Goal: Information Seeking & Learning: Learn about a topic

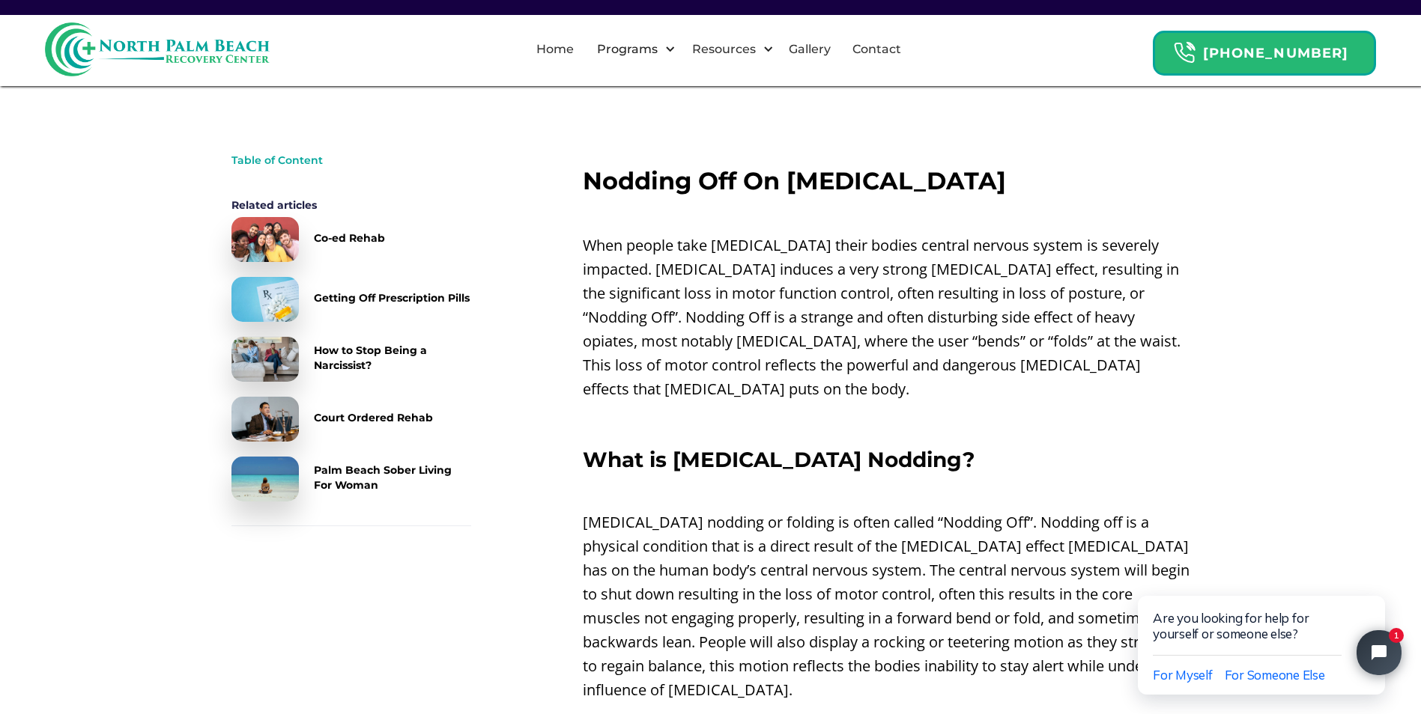
scroll to position [449, 0]
drag, startPoint x: 1102, startPoint y: 246, endPoint x: 1170, endPoint y: 246, distance: 68.2
click at [1170, 246] on p "When people take [MEDICAL_DATA] their bodies central nervous system is severely…" at bounding box center [886, 317] width 607 height 168
drag, startPoint x: 1170, startPoint y: 246, endPoint x: 1154, endPoint y: 247, distance: 15.7
copy p "impacted"
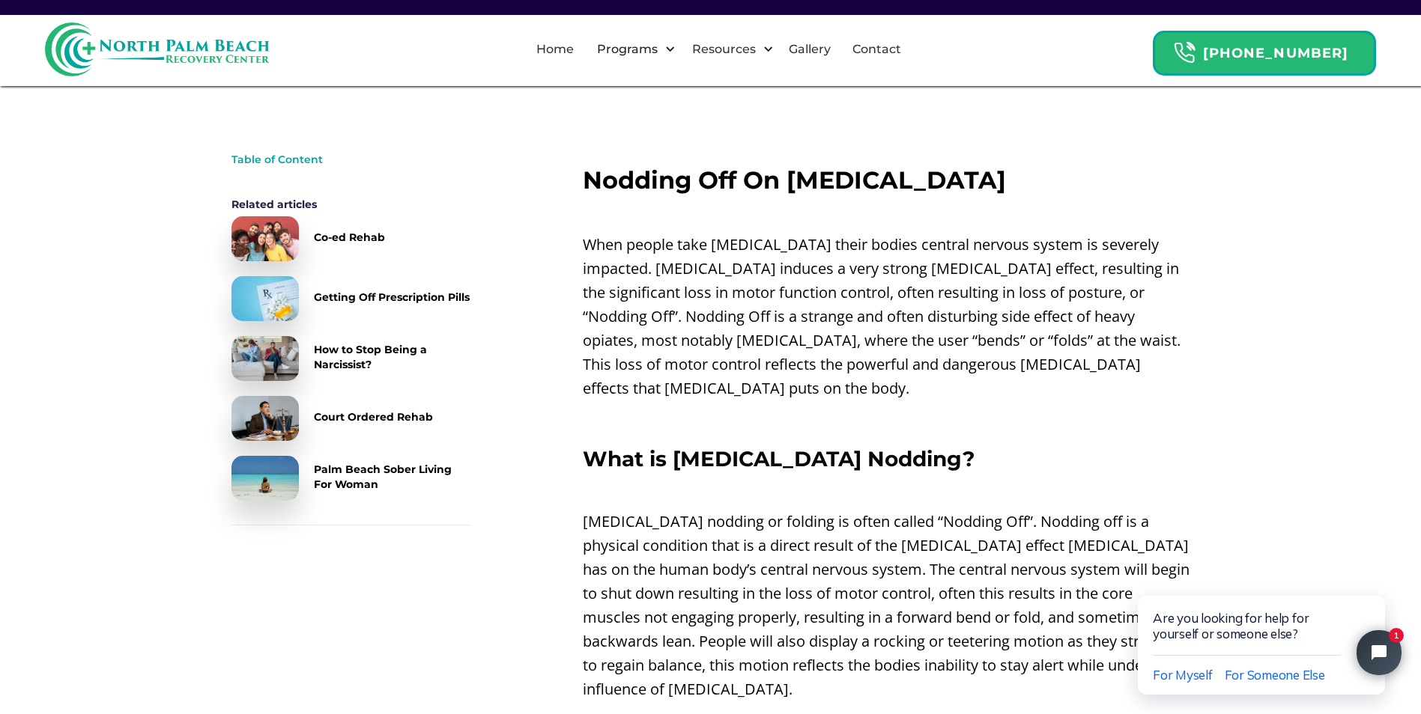
drag, startPoint x: 923, startPoint y: 321, endPoint x: 975, endPoint y: 317, distance: 52.6
click at [975, 317] on p "When people take [MEDICAL_DATA] their bodies central nervous system is severely…" at bounding box center [886, 317] width 607 height 168
drag, startPoint x: 975, startPoint y: 317, endPoint x: 966, endPoint y: 317, distance: 9.0
copy p "opiates"
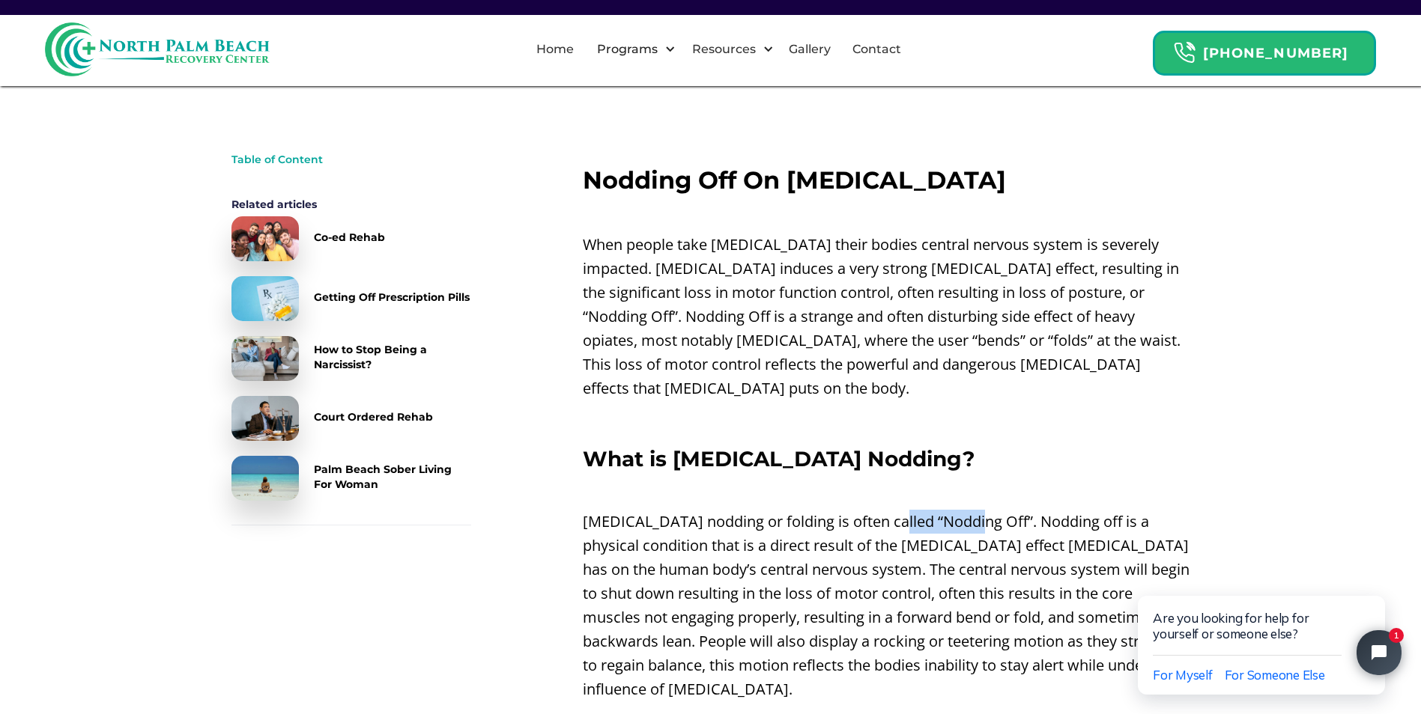
drag, startPoint x: 884, startPoint y: 499, endPoint x: 967, endPoint y: 497, distance: 82.4
click at [967, 510] on p "[MEDICAL_DATA] nodding or folding is often called “Nodding Off”. Nodding off is…" at bounding box center [886, 606] width 607 height 192
drag, startPoint x: 967, startPoint y: 497, endPoint x: 950, endPoint y: 495, distance: 16.6
copy p "Nodding Off"
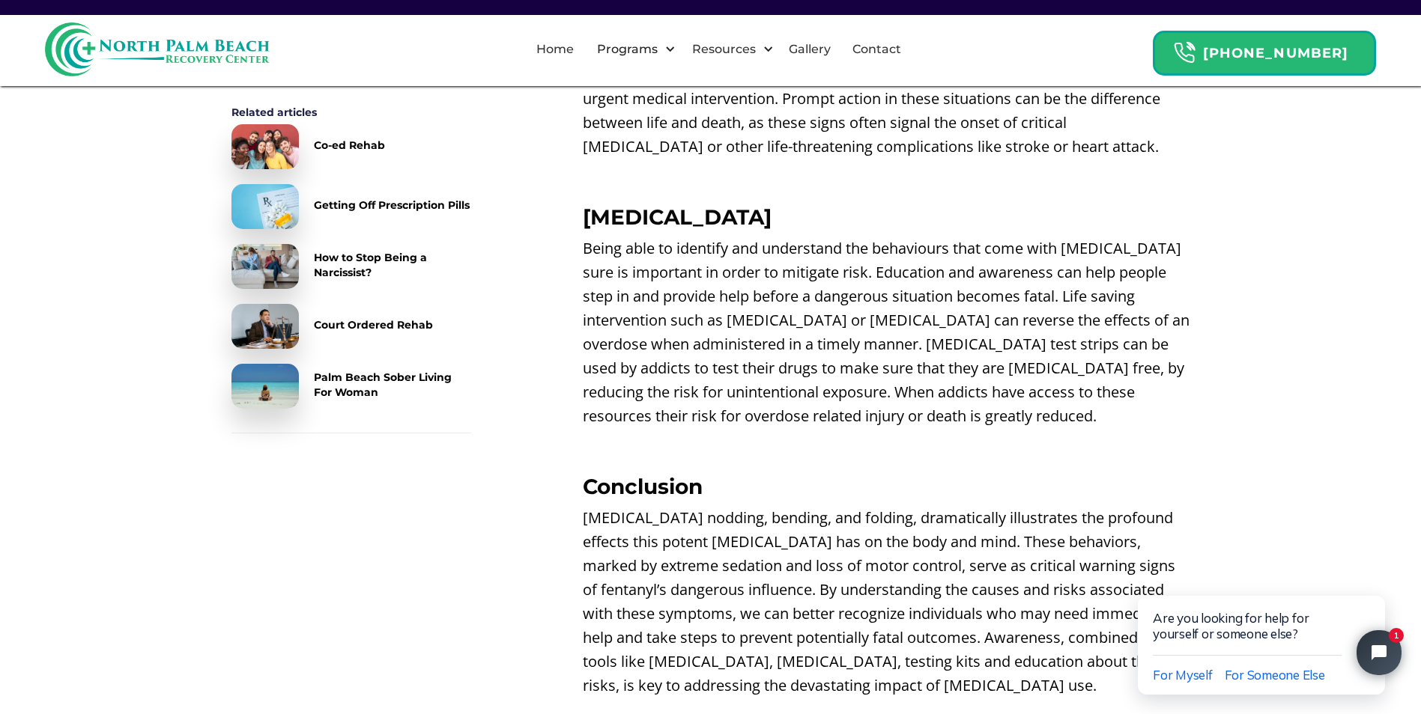
scroll to position [2996, 0]
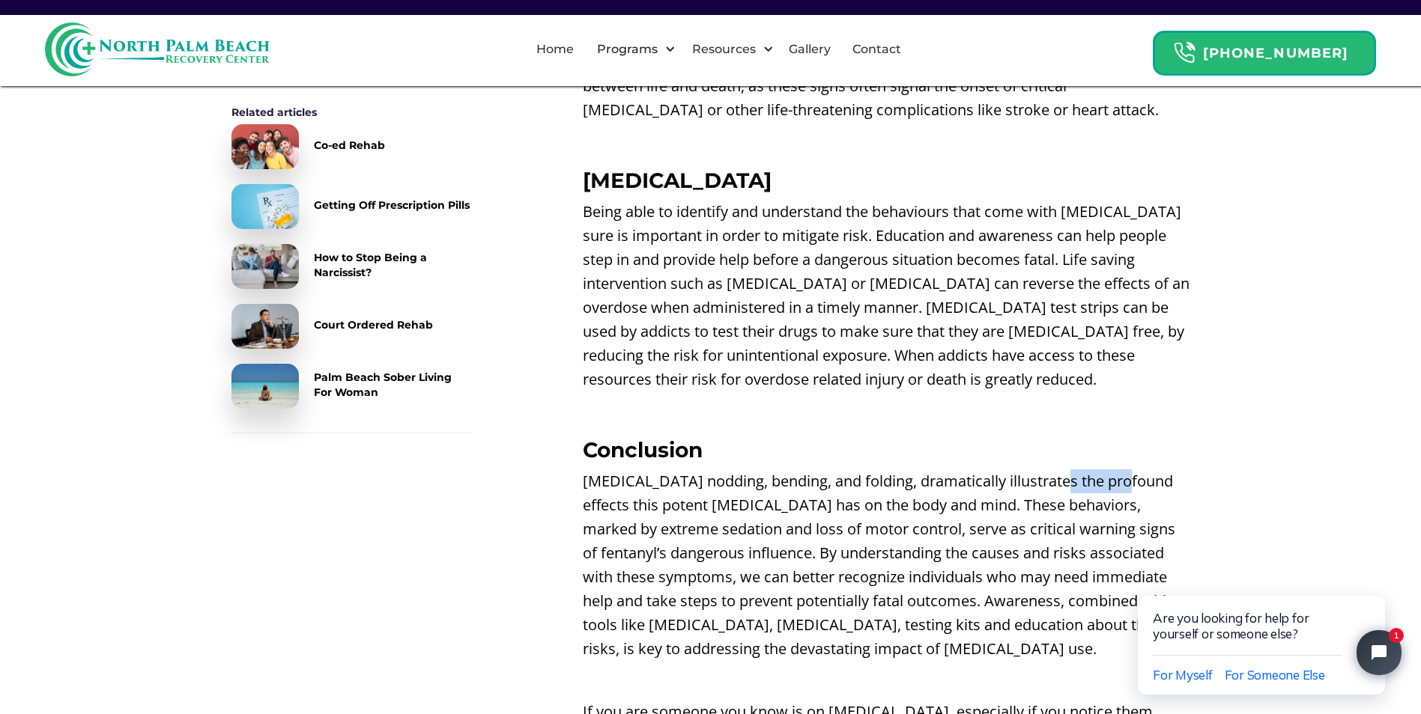
drag, startPoint x: 1049, startPoint y: 410, endPoint x: 1120, endPoint y: 408, distance: 71.2
click at [1120, 470] on p "[MEDICAL_DATA] nodding, bending, and folding, dramatically illustrates the prof…" at bounding box center [886, 566] width 607 height 192
drag, startPoint x: 1120, startPoint y: 408, endPoint x: 1099, endPoint y: 407, distance: 21.7
copy p "profound"
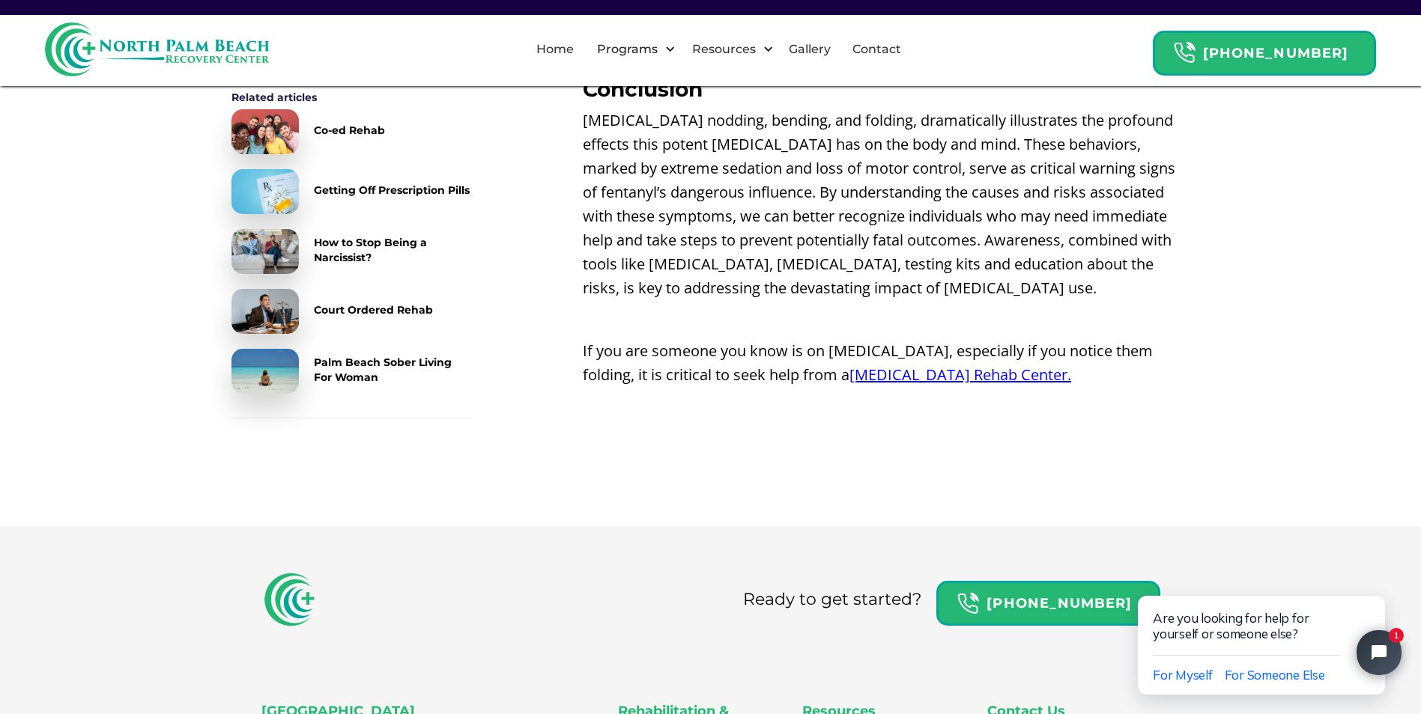
scroll to position [3146, 0]
